Goal: Task Accomplishment & Management: Manage account settings

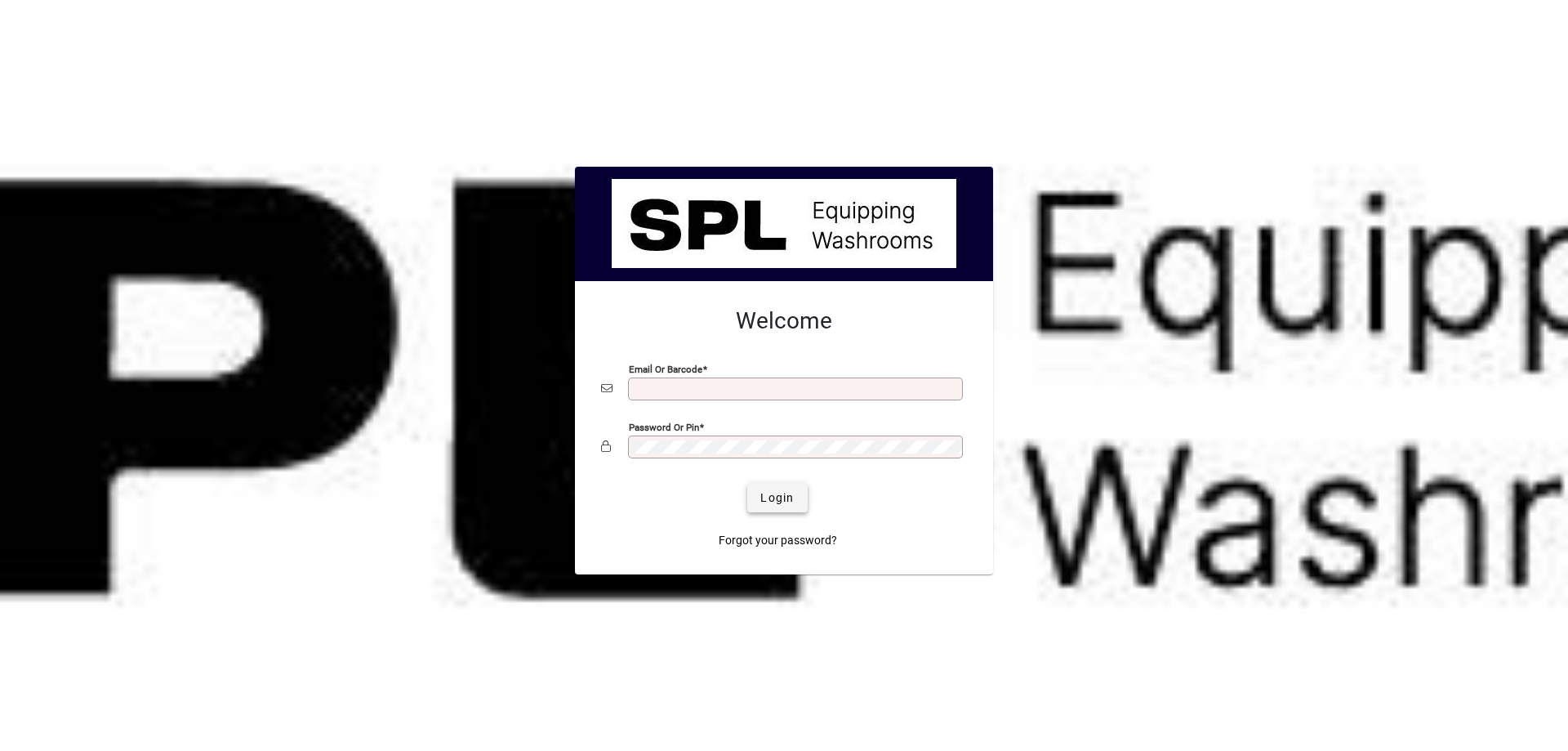
type input "**********"
click at [762, 485] on span "submit" at bounding box center [776, 497] width 59 height 39
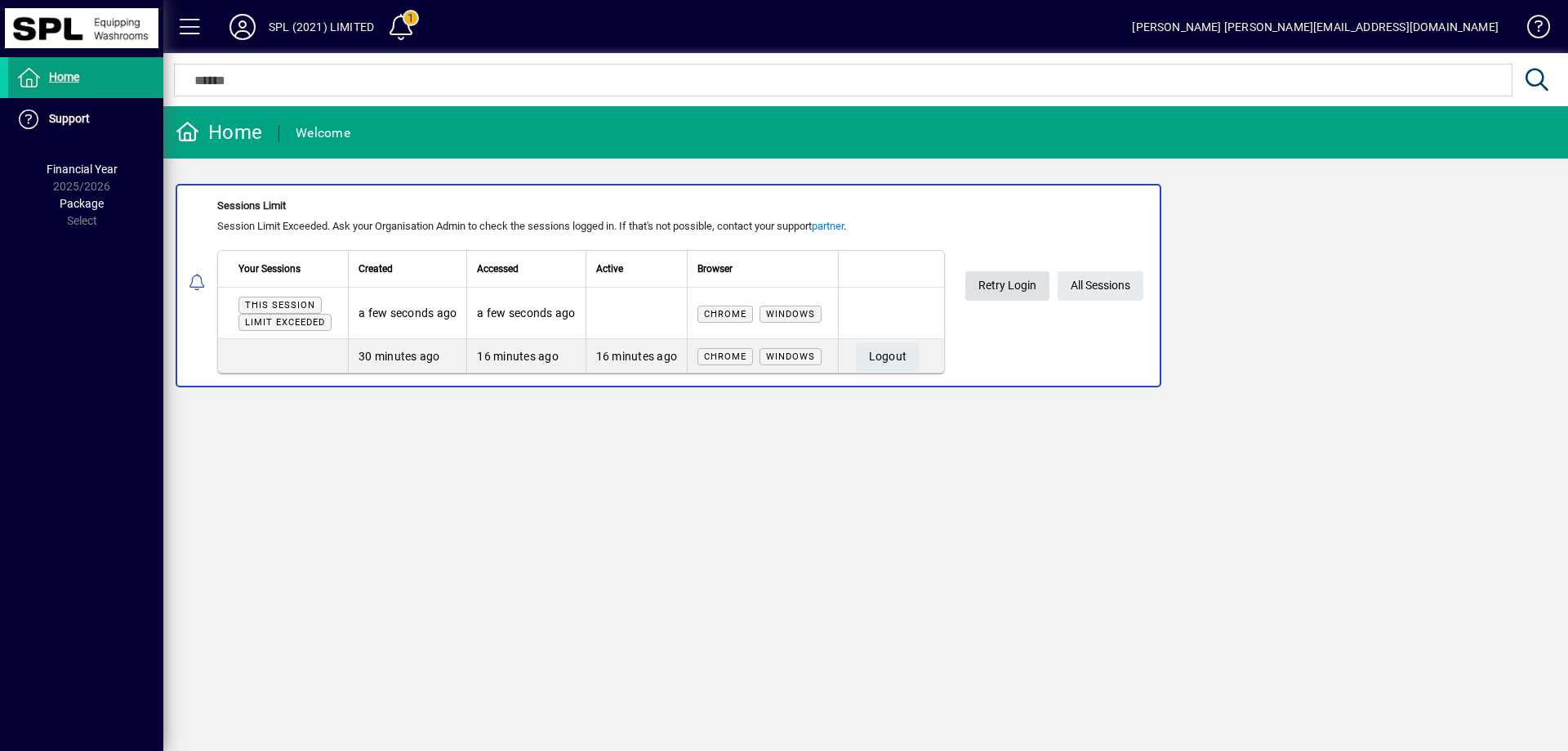
click at [1008, 286] on span "Retry Login" at bounding box center [1007, 286] width 58 height 27
